Goal: Information Seeking & Learning: Learn about a topic

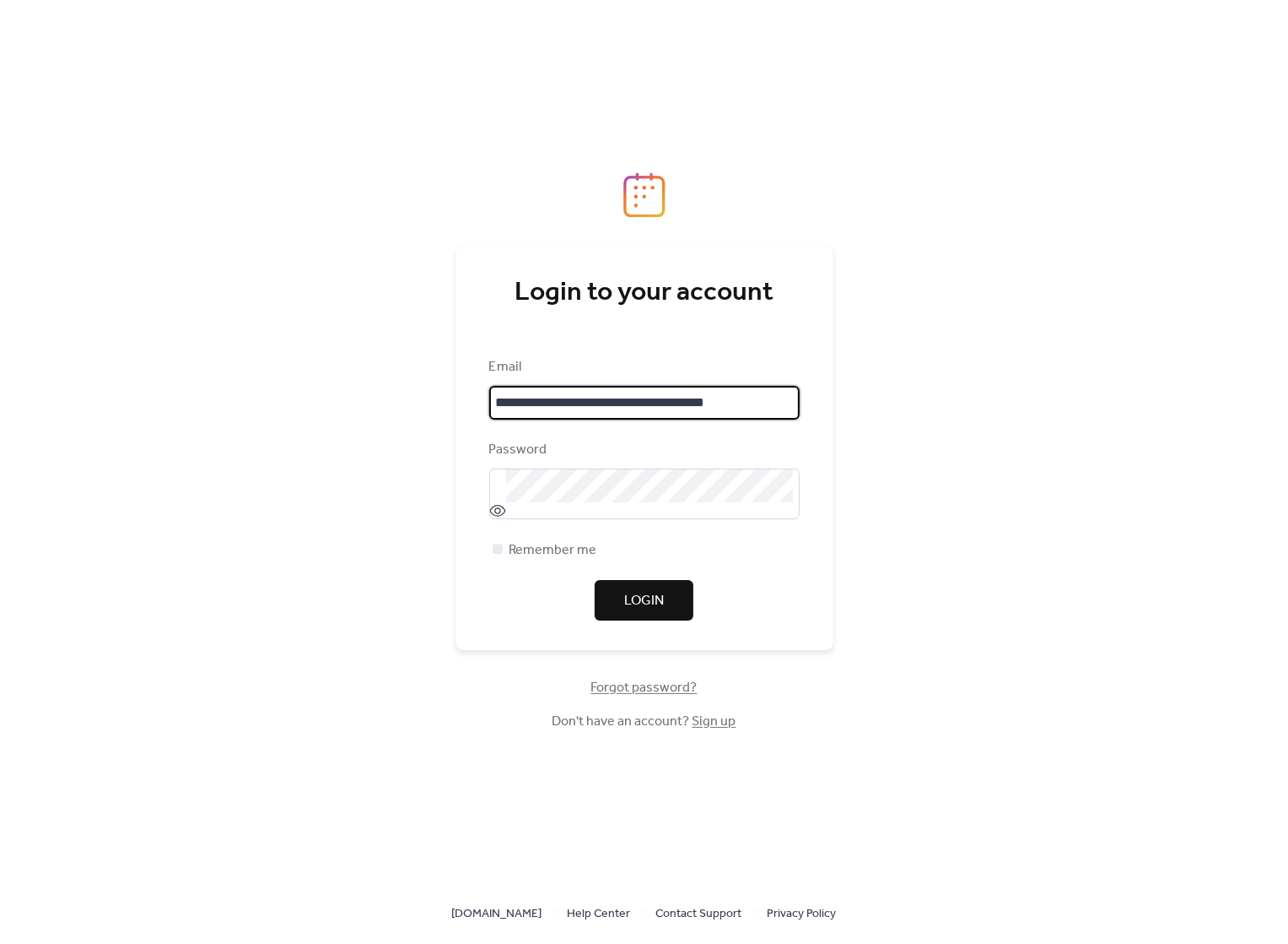
click at [629, 594] on span "Login" at bounding box center [644, 601] width 40 height 20
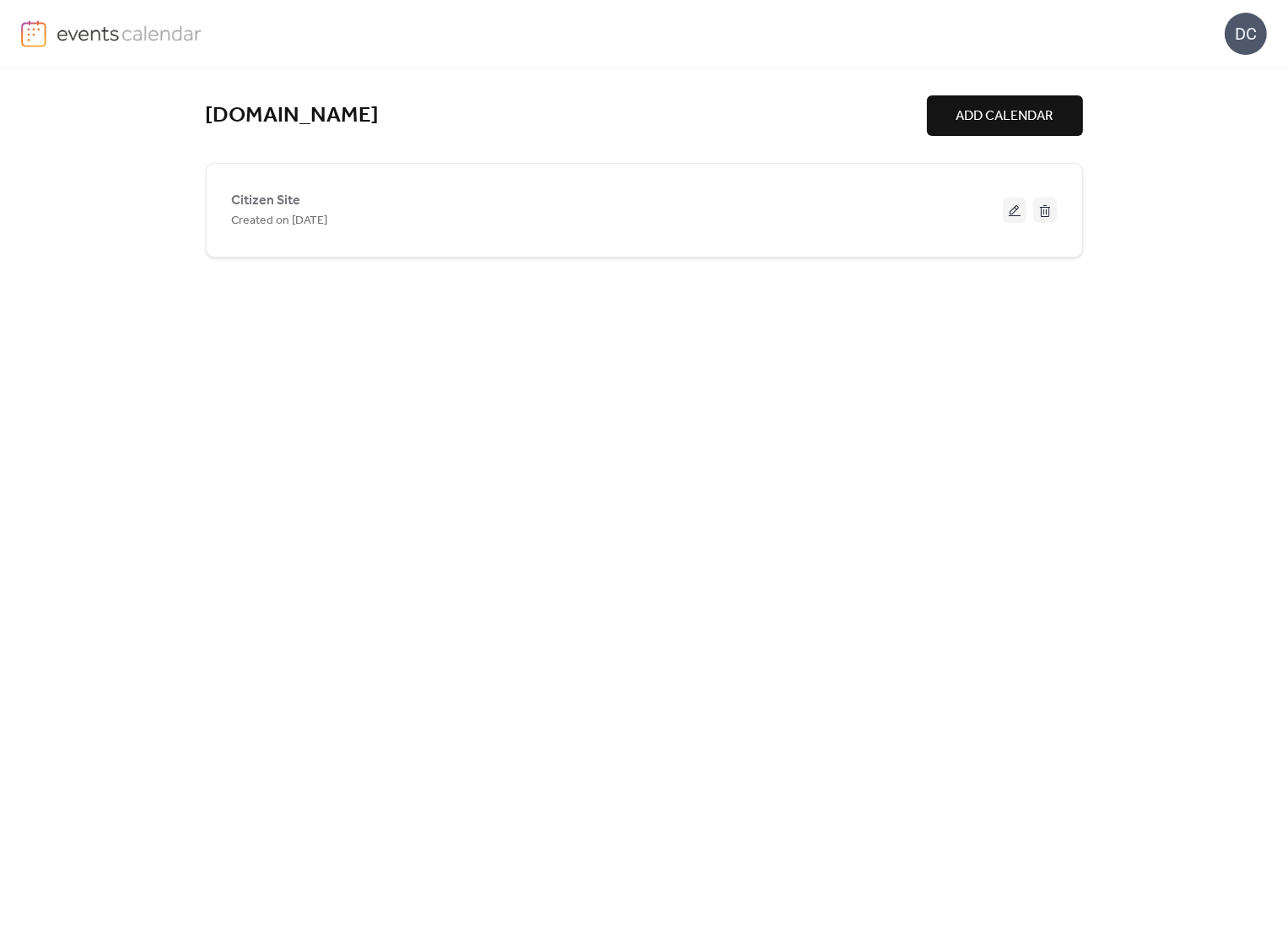
click at [636, 251] on div "Citizen Site Created on [DATE]" at bounding box center [644, 210] width 877 height 95
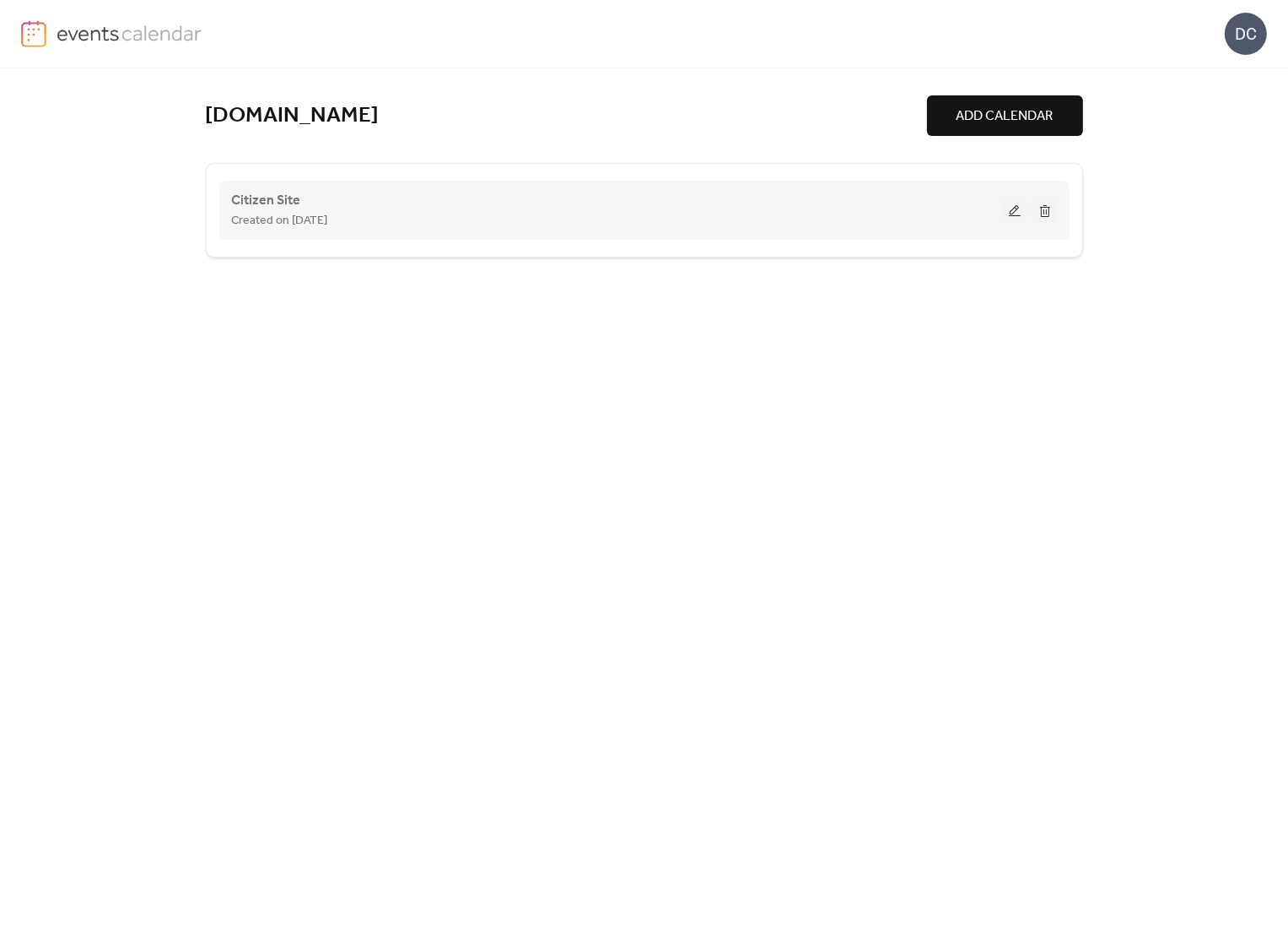
click at [1007, 207] on button at bounding box center [1015, 209] width 24 height 25
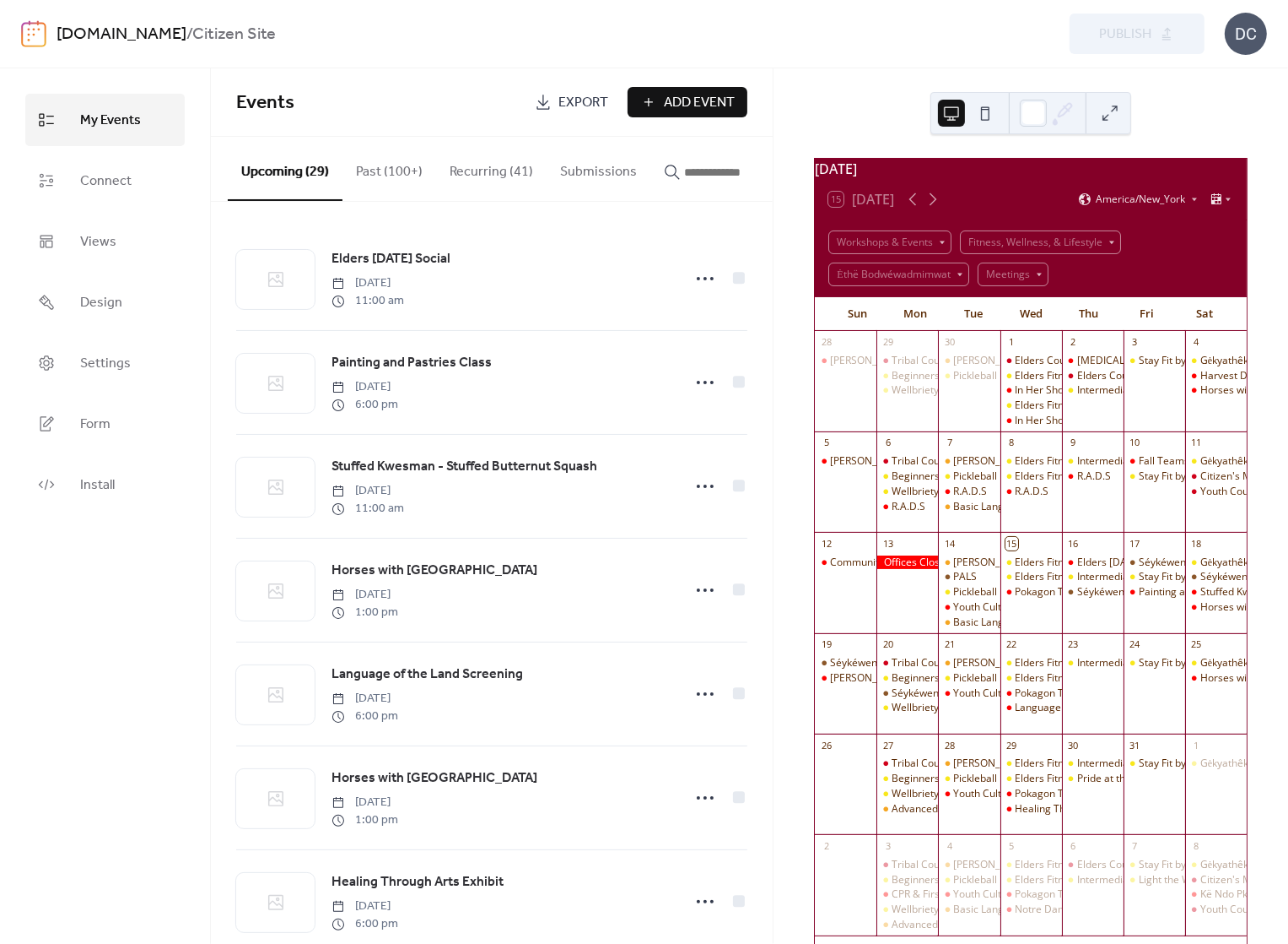
click at [919, 570] on div at bounding box center [907, 563] width 62 height 15
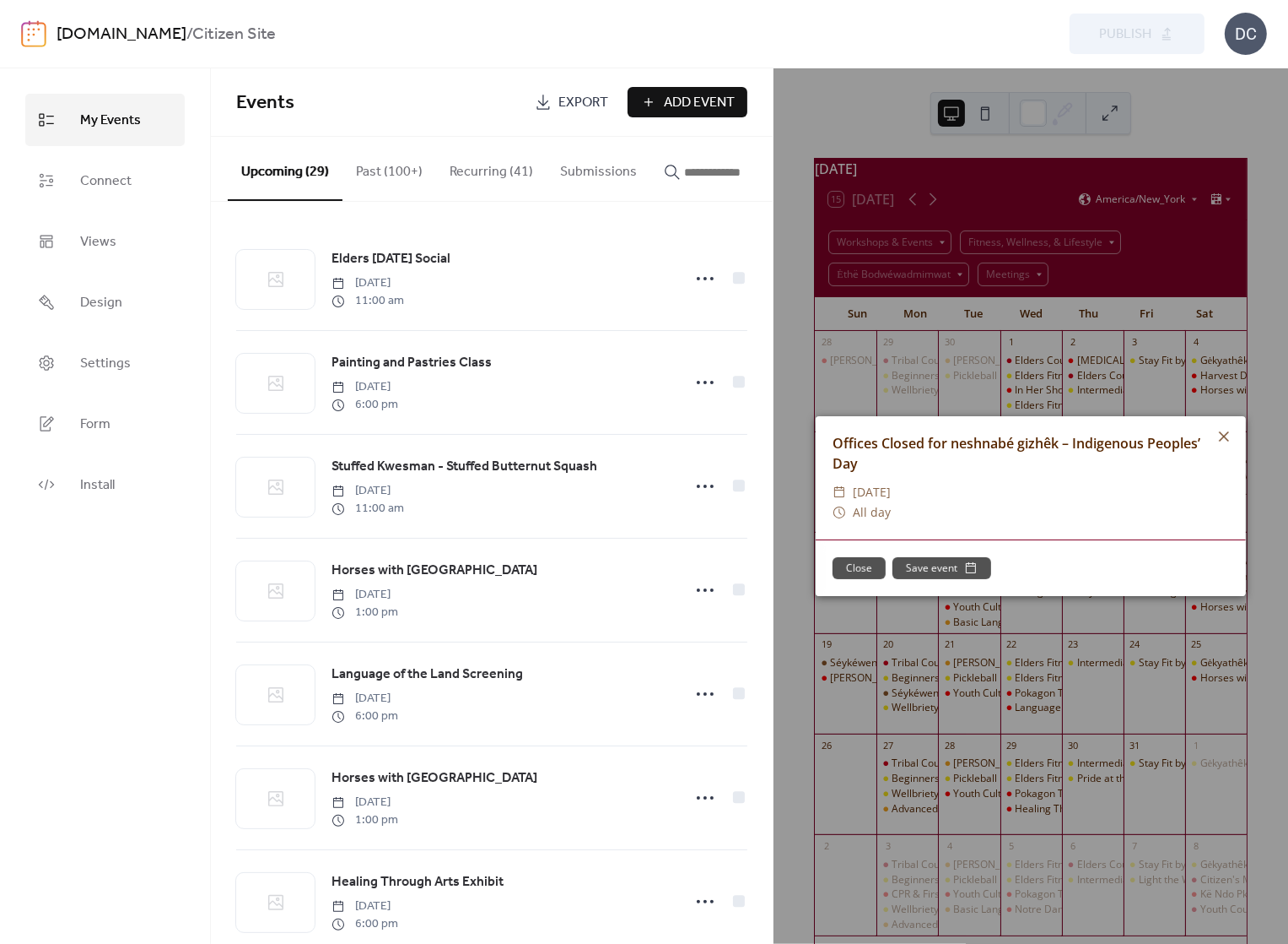
click at [993, 368] on div "Offices Closed for neshnabé gizhêk – Indigenous Peoples’ Day ​ [DATE] ​ All day…" at bounding box center [1030, 506] width 515 height 875
click at [1223, 437] on icon at bounding box center [1224, 437] width 20 height 20
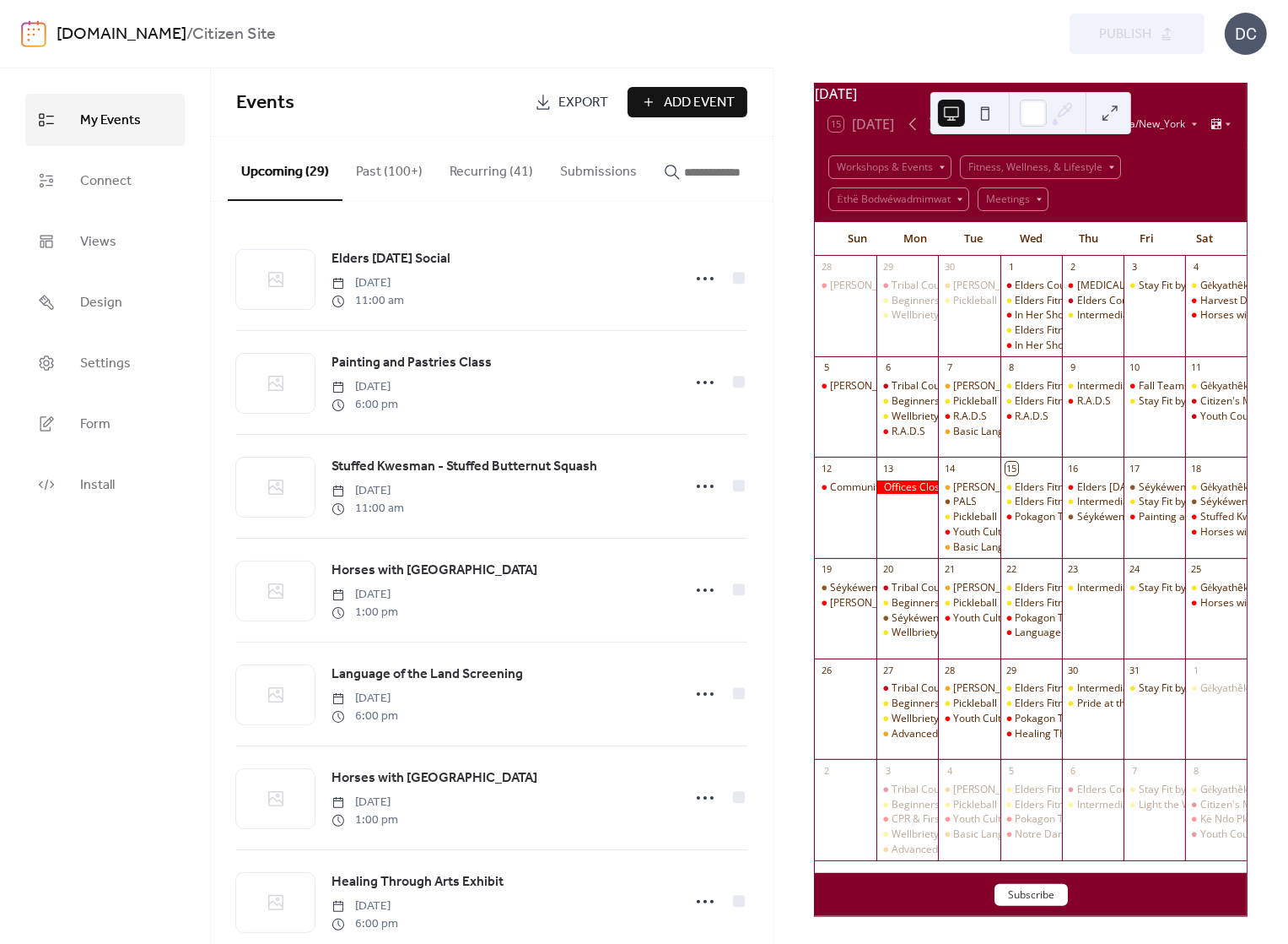
scroll to position [85, 0]
click at [877, 132] on div "15 [DATE]" at bounding box center [861, 123] width 65 height 15
click at [1097, 113] on button at bounding box center [1109, 112] width 27 height 27
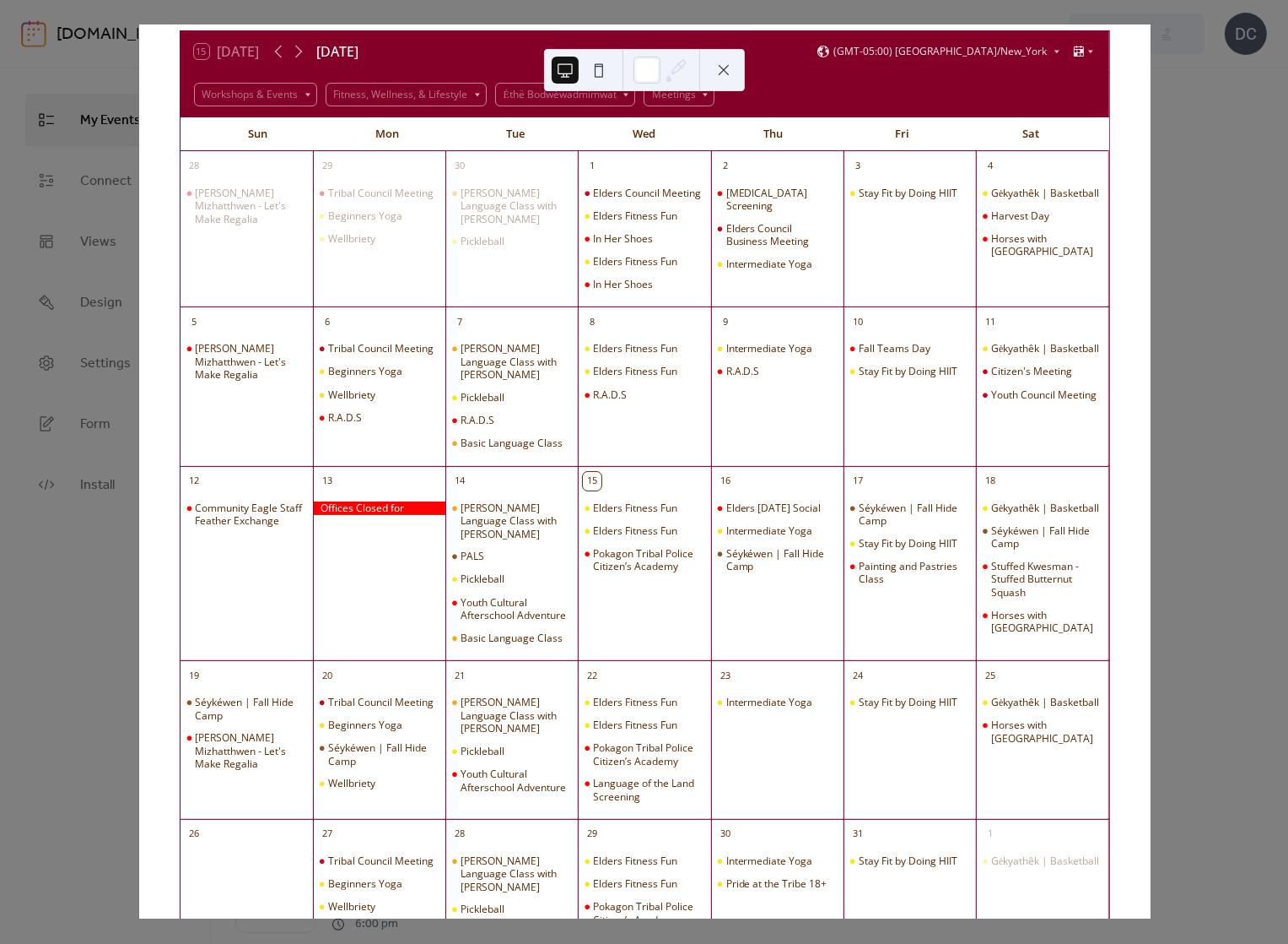
click at [728, 72] on button at bounding box center [724, 69] width 27 height 27
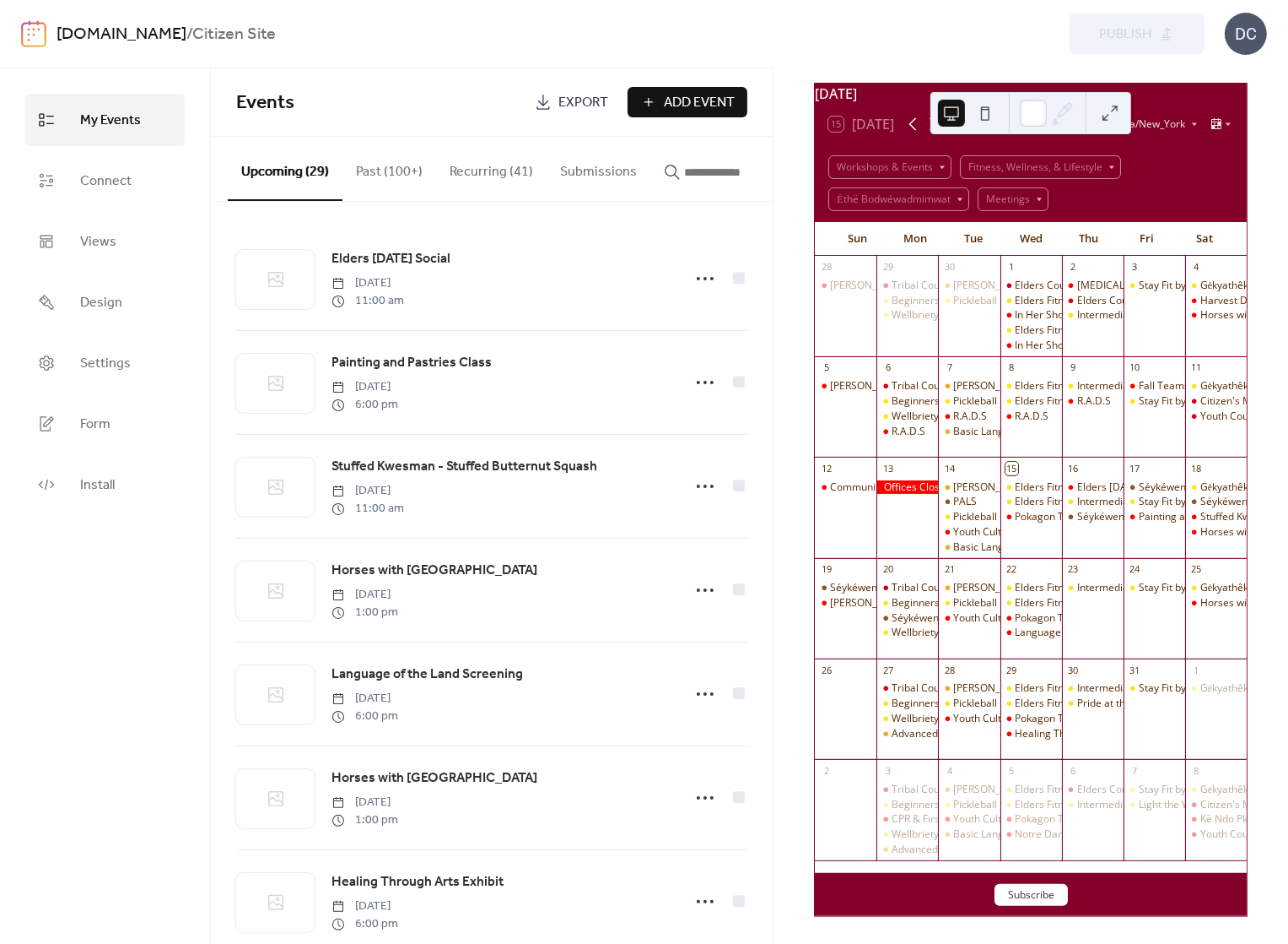
click at [915, 132] on icon at bounding box center [913, 124] width 20 height 20
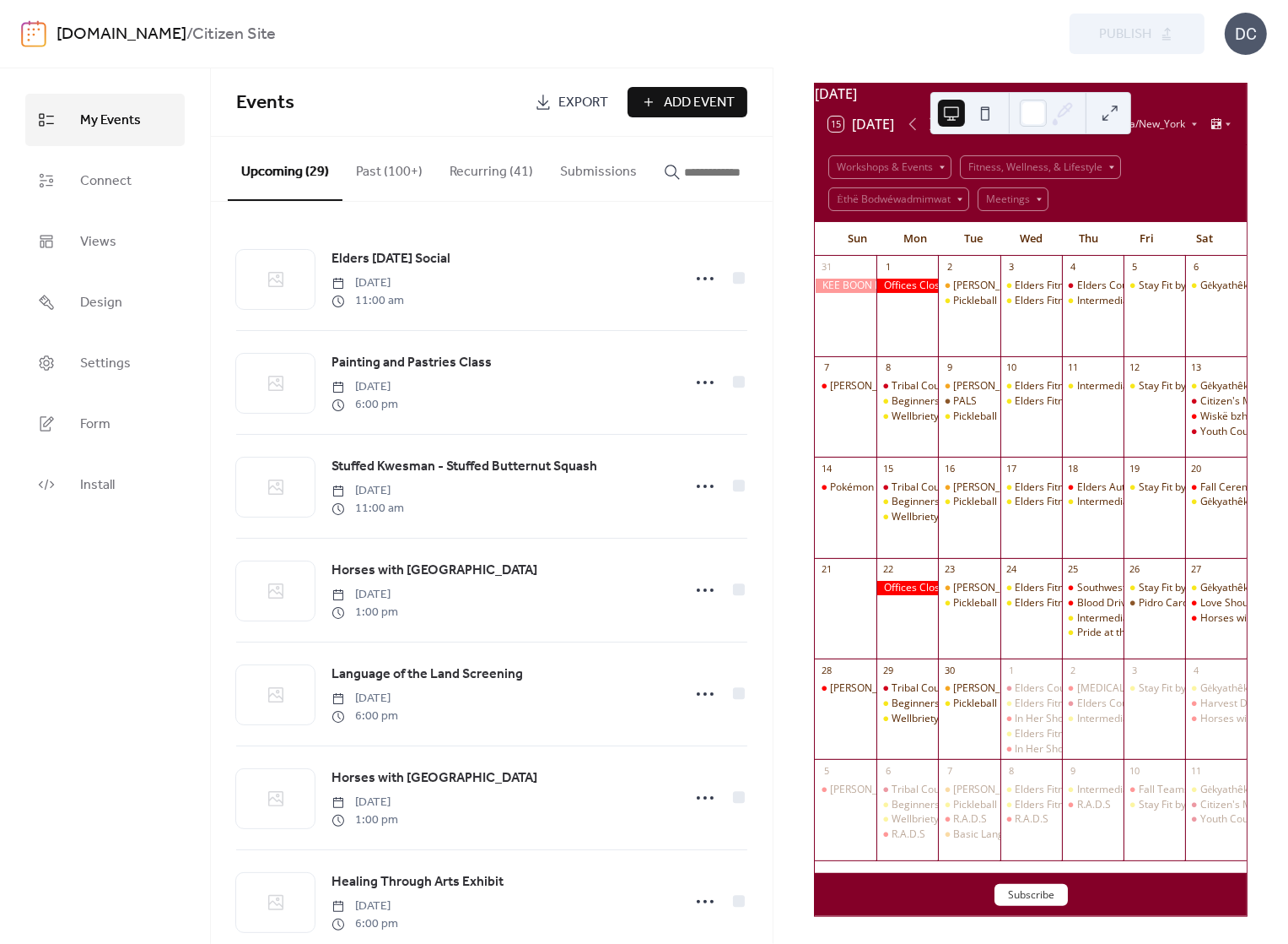
click at [937, 136] on div "15 [DATE] America/New_York" at bounding box center [1030, 124] width 432 height 41
click at [943, 133] on div at bounding box center [1031, 113] width 201 height 42
click at [942, 134] on icon at bounding box center [934, 124] width 20 height 20
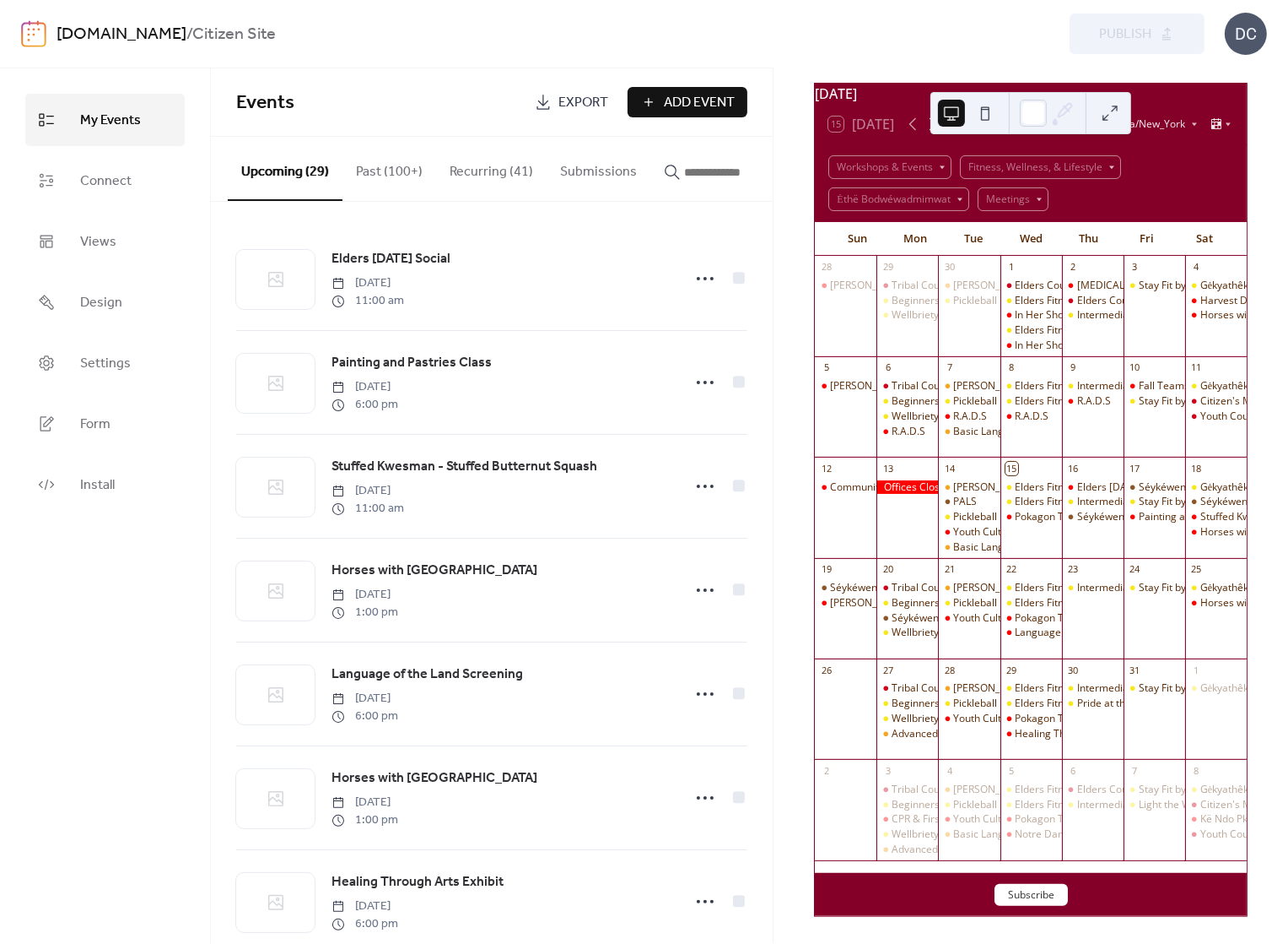
click at [942, 134] on icon at bounding box center [934, 124] width 20 height 20
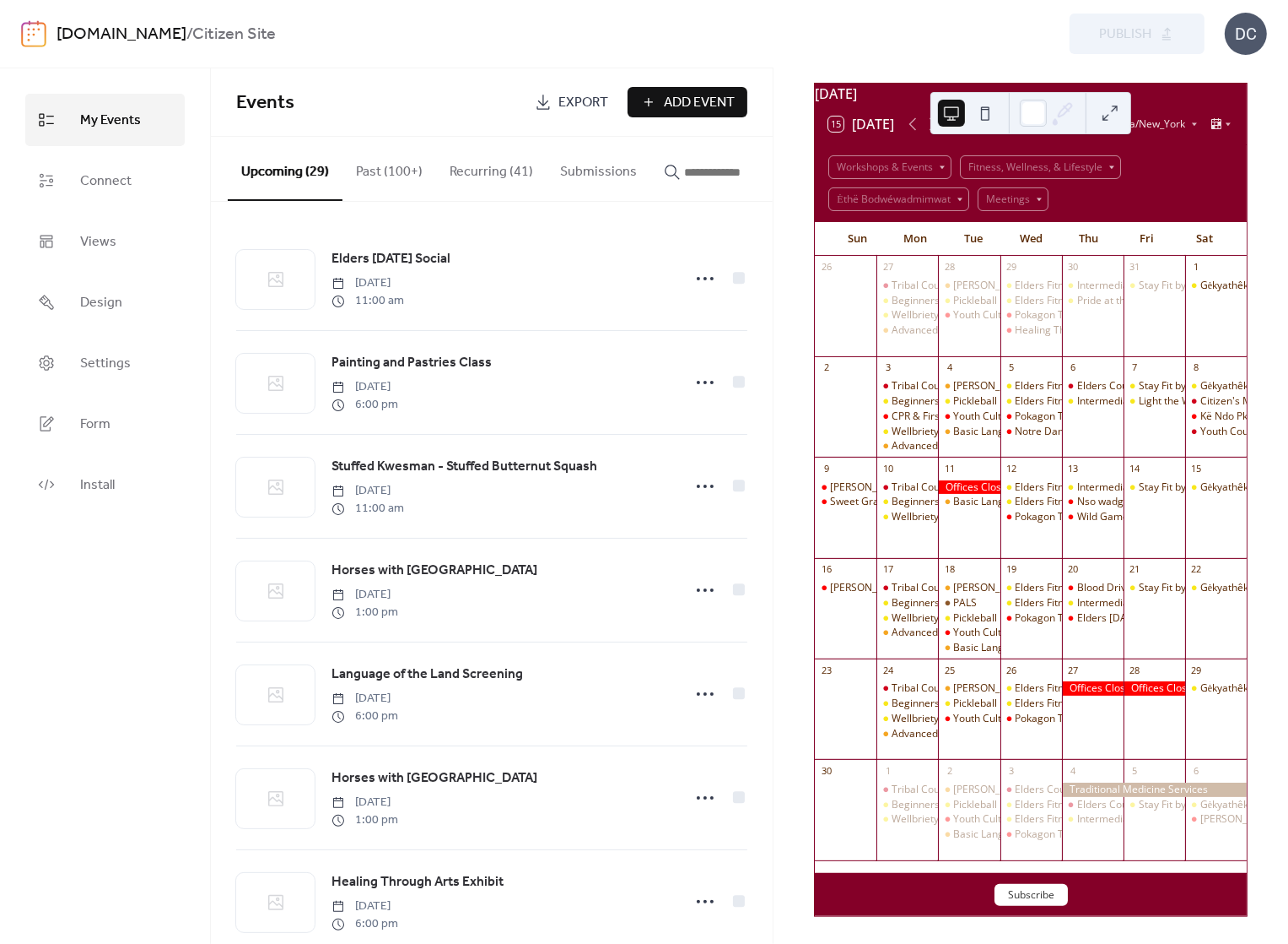
click at [1084, 687] on div at bounding box center [1093, 689] width 62 height 15
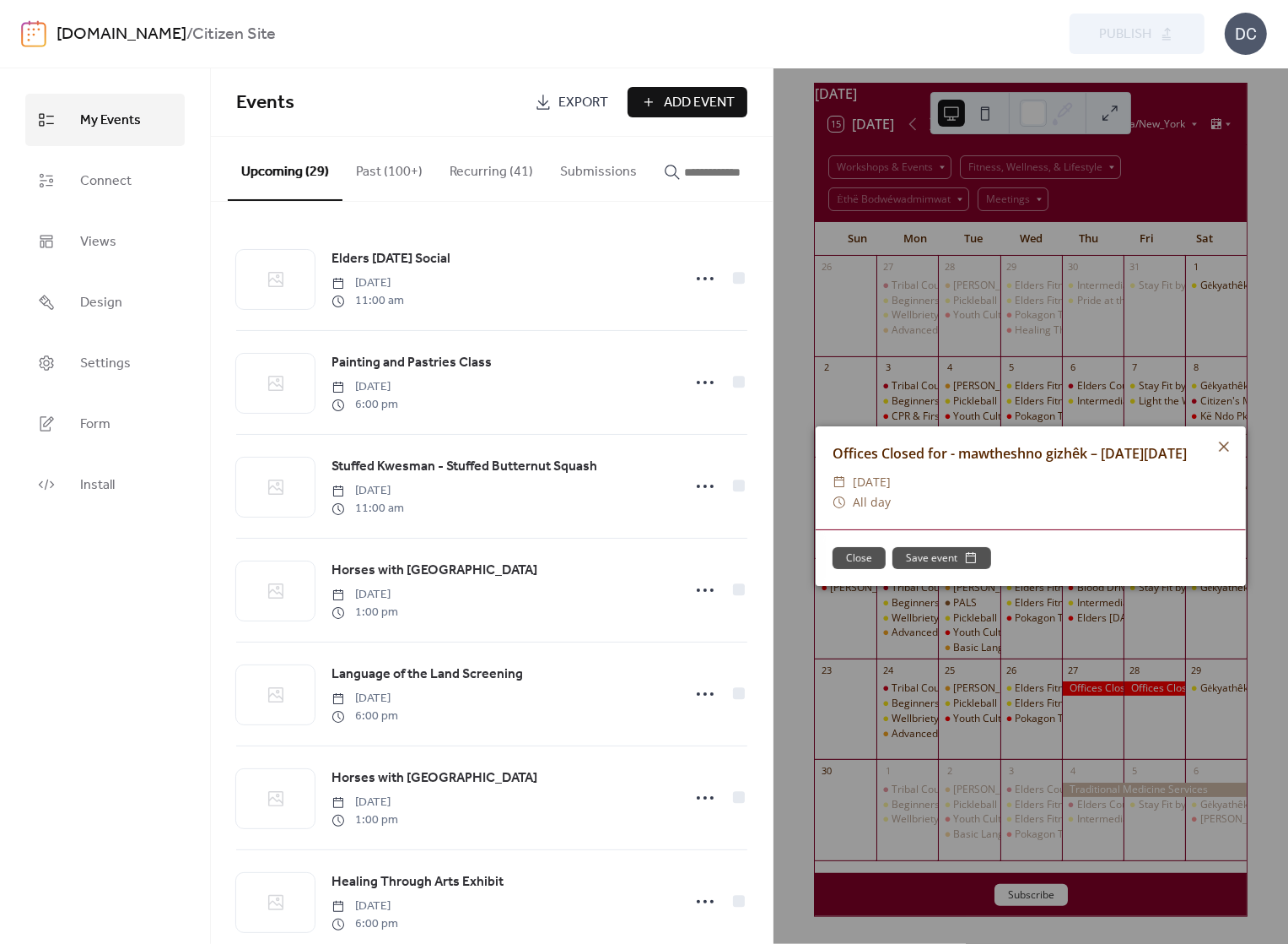
click at [1120, 339] on div "Offices Closed for - mawtheshno gizhêk – [DATE][DATE] ​ [DATE] ​ All day Close …" at bounding box center [1030, 506] width 515 height 875
click at [1227, 446] on icon at bounding box center [1224, 447] width 20 height 20
